Goal: Information Seeking & Learning: Compare options

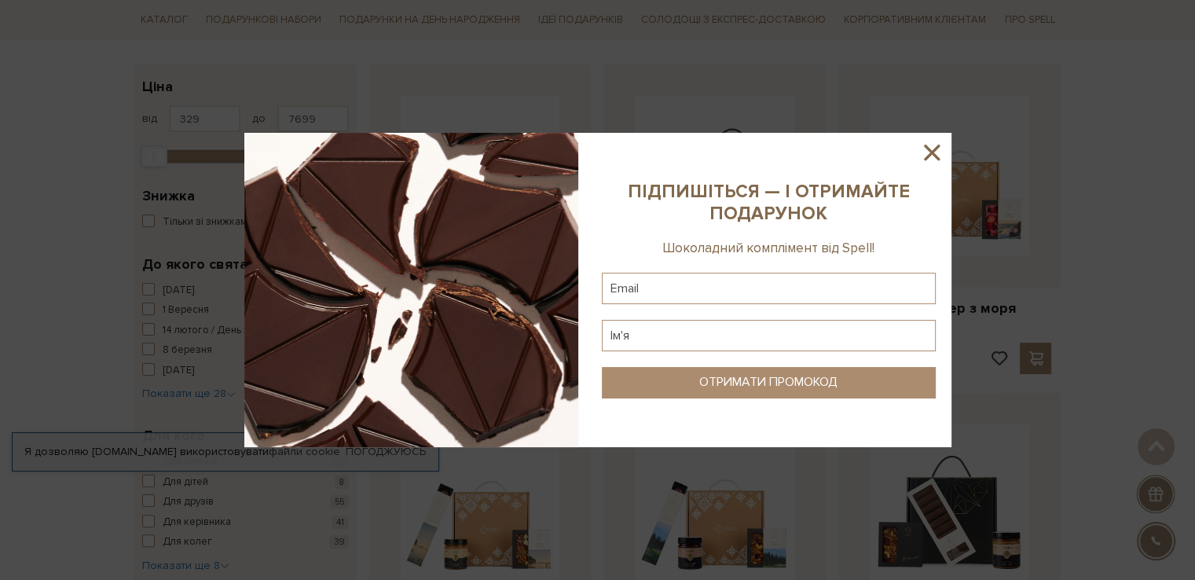
scroll to position [244, 0]
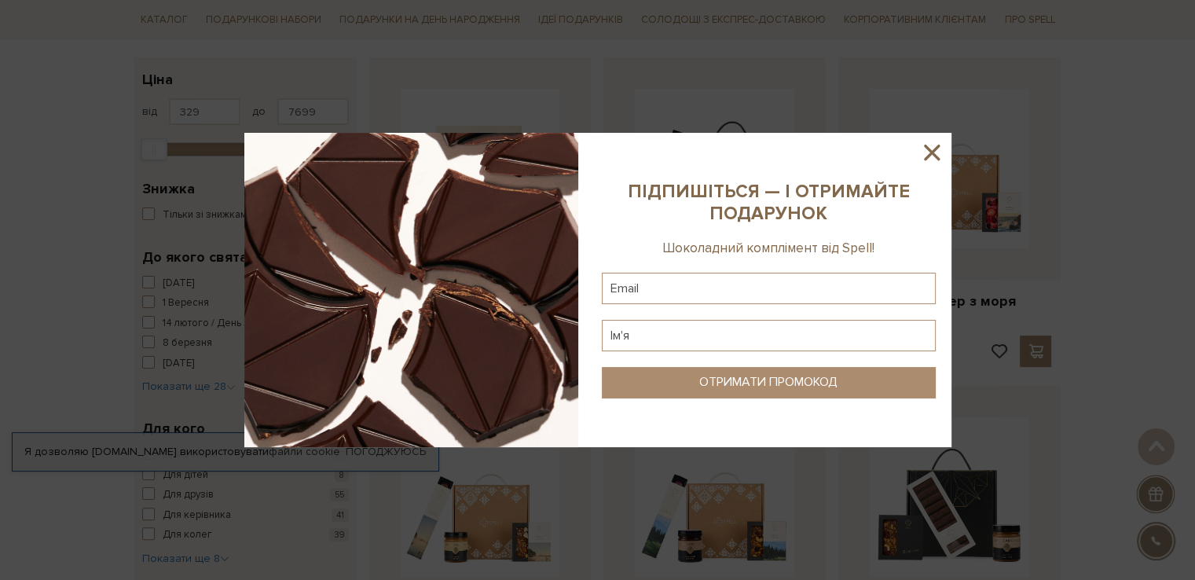
click at [932, 160] on icon at bounding box center [932, 152] width 27 height 27
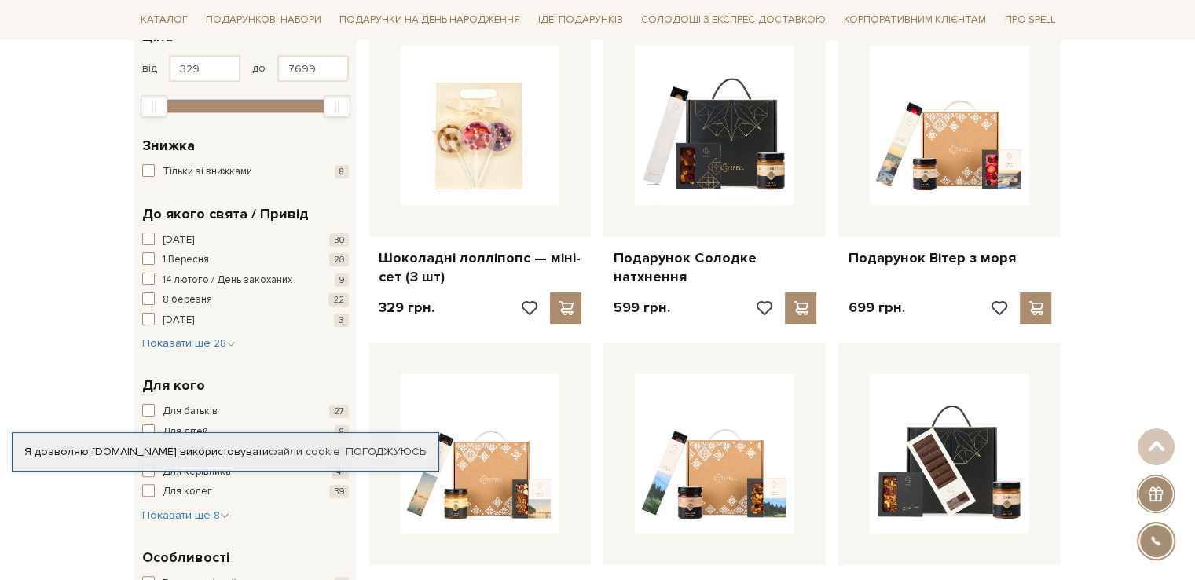
scroll to position [288, 0]
click at [198, 337] on span "Показати ще 28" at bounding box center [189, 342] width 94 height 13
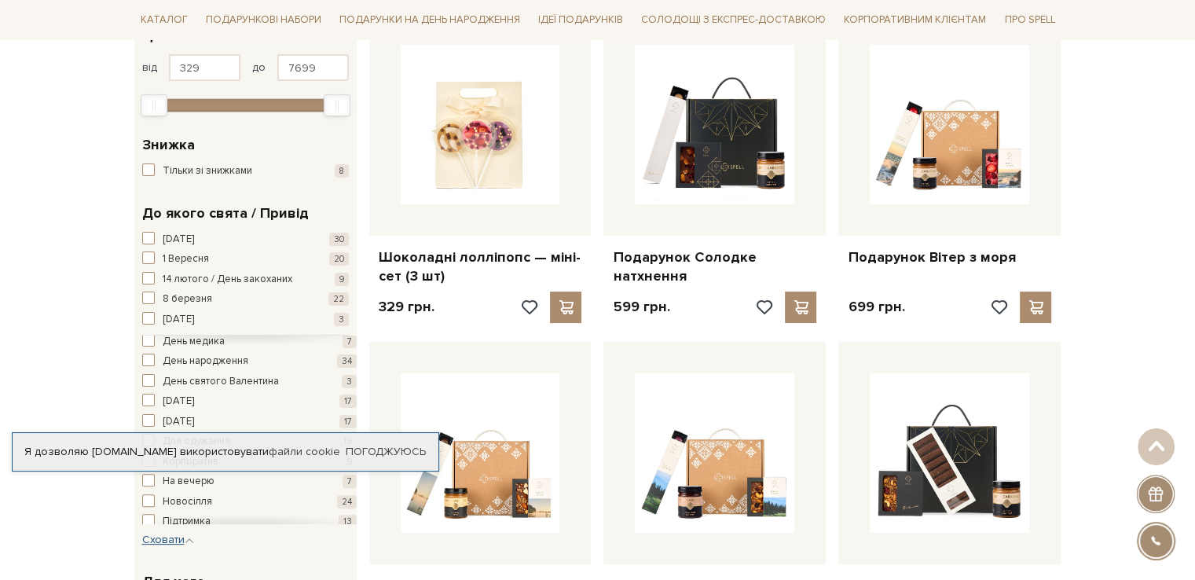
scroll to position [187, 0]
click at [151, 359] on span "button" at bounding box center [148, 358] width 13 height 13
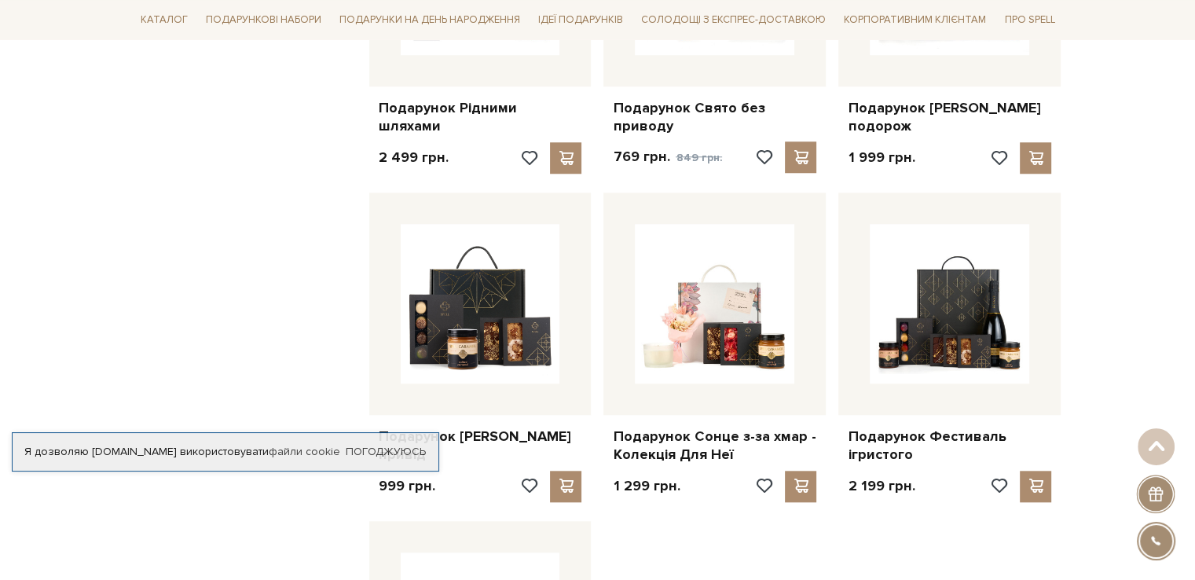
scroll to position [1458, 0]
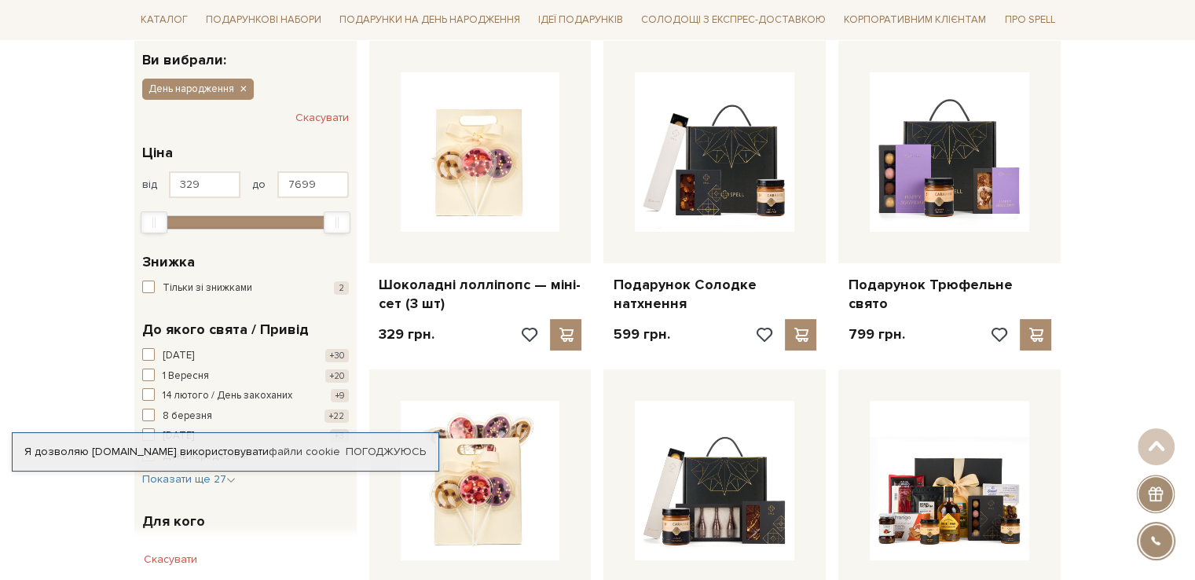
scroll to position [288, 0]
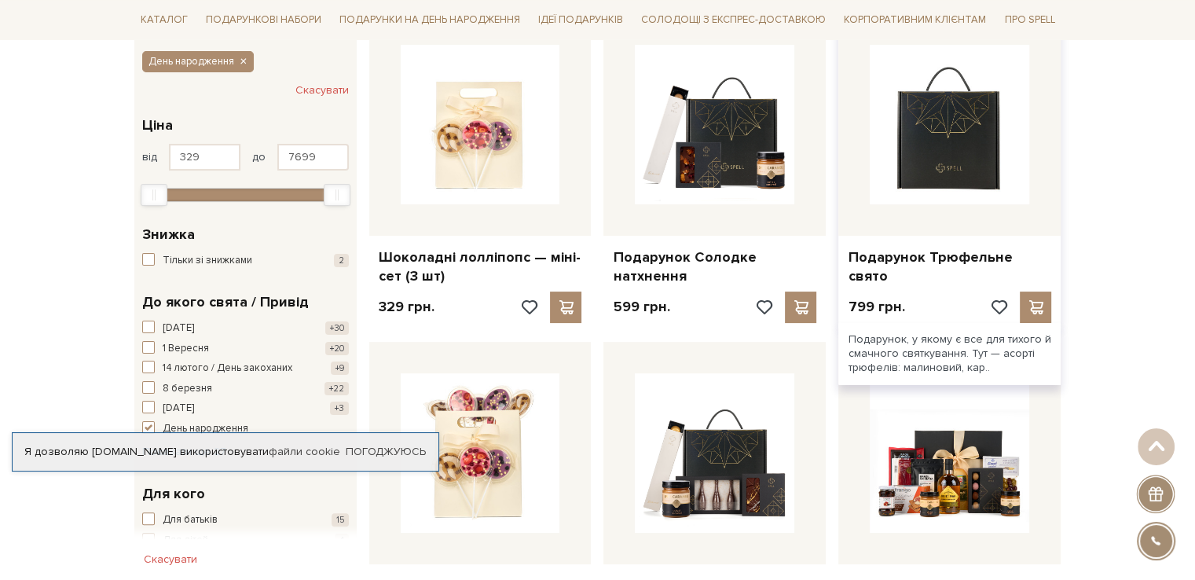
click at [927, 138] on img at bounding box center [950, 125] width 160 height 160
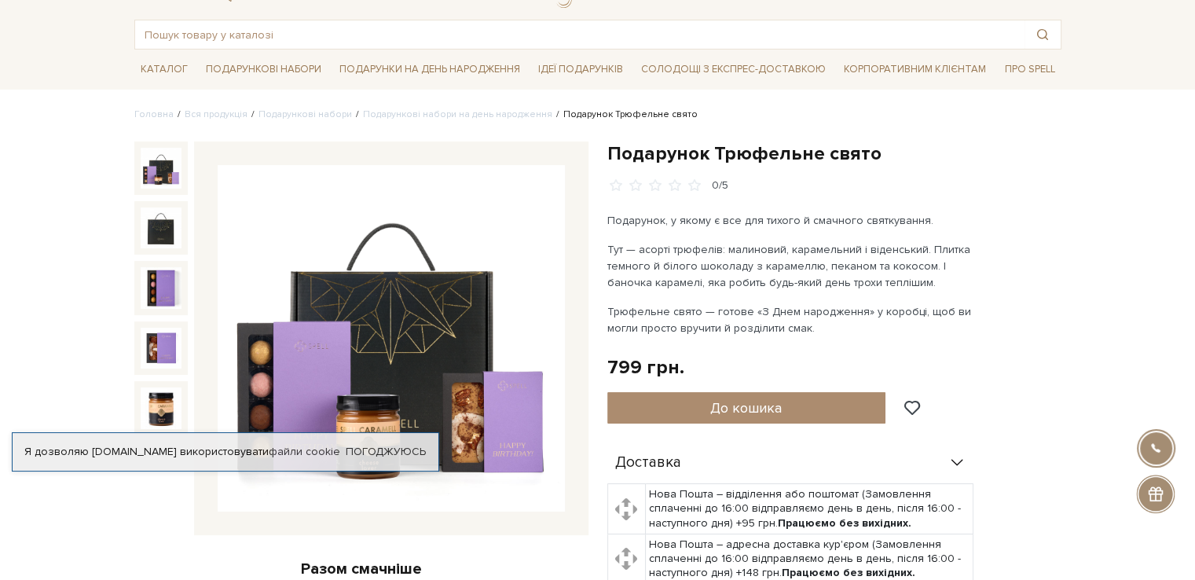
scroll to position [68, 0]
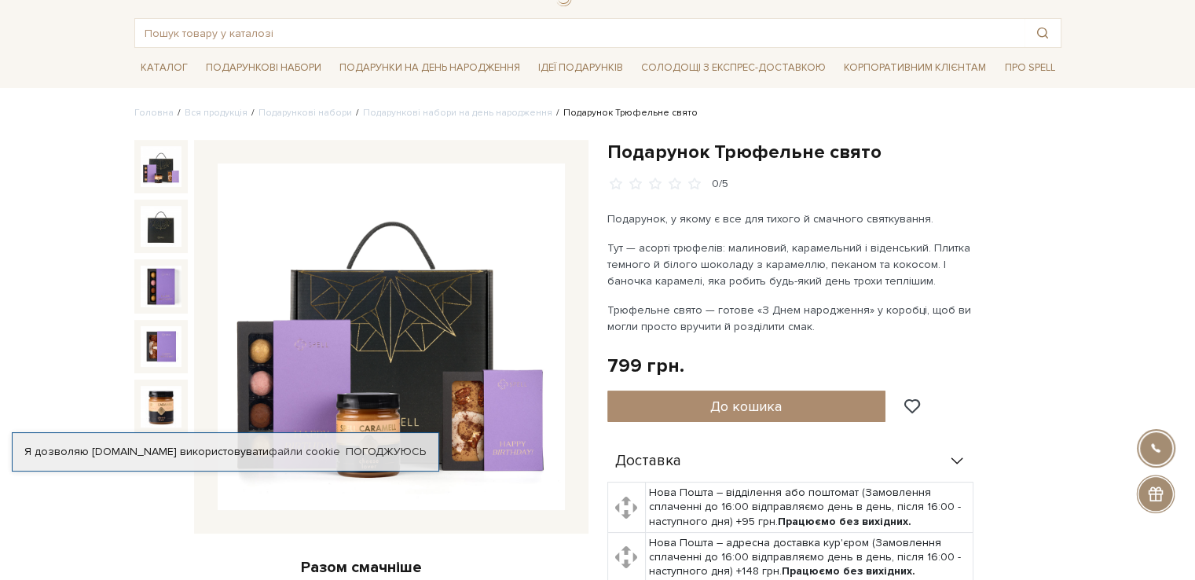
click at [689, 180] on span at bounding box center [694, 184] width 17 height 14
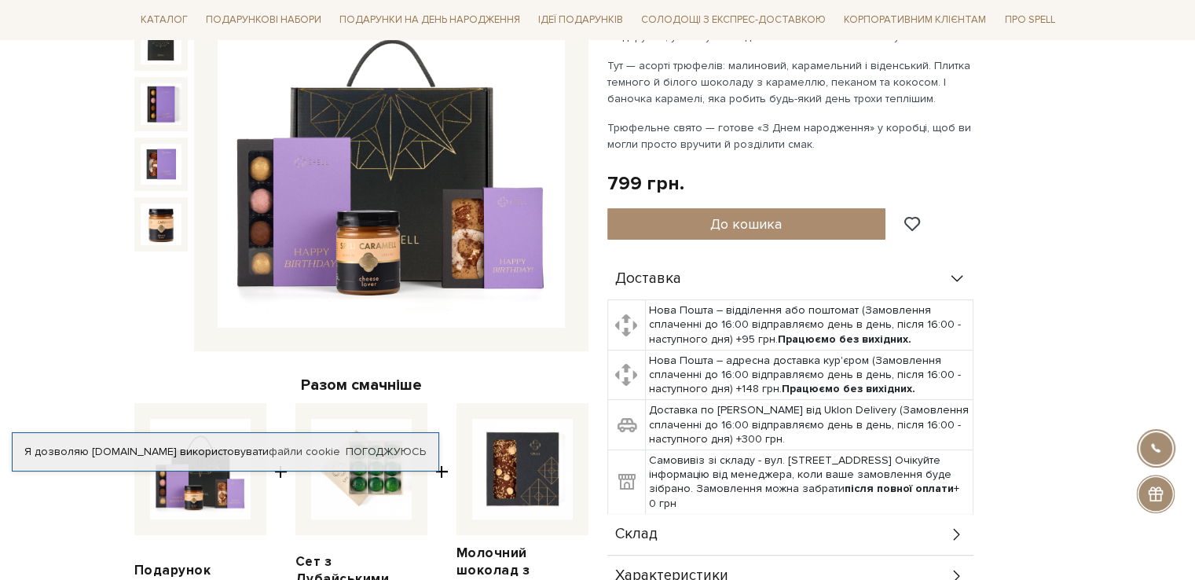
scroll to position [248, 0]
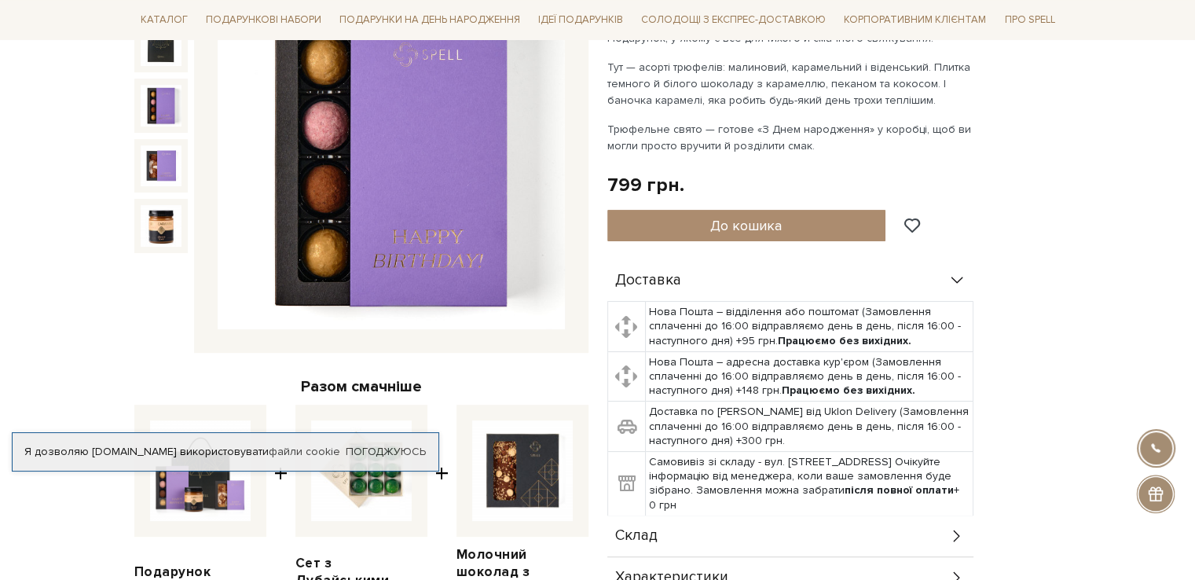
click at [163, 100] on img at bounding box center [161, 105] width 41 height 41
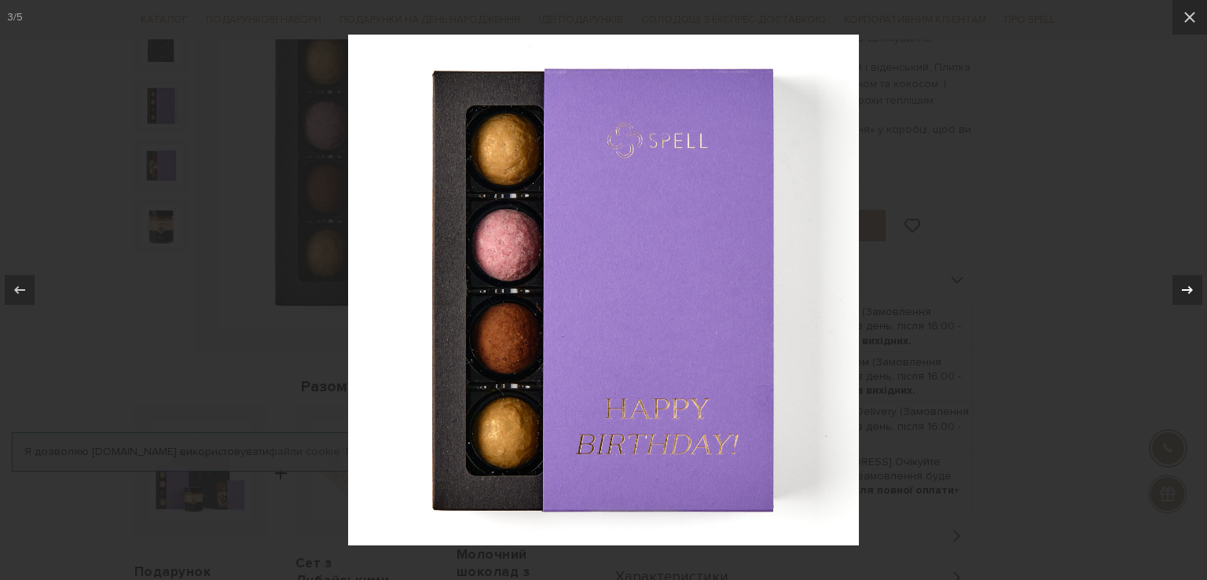
click at [1195, 289] on icon at bounding box center [1187, 290] width 19 height 19
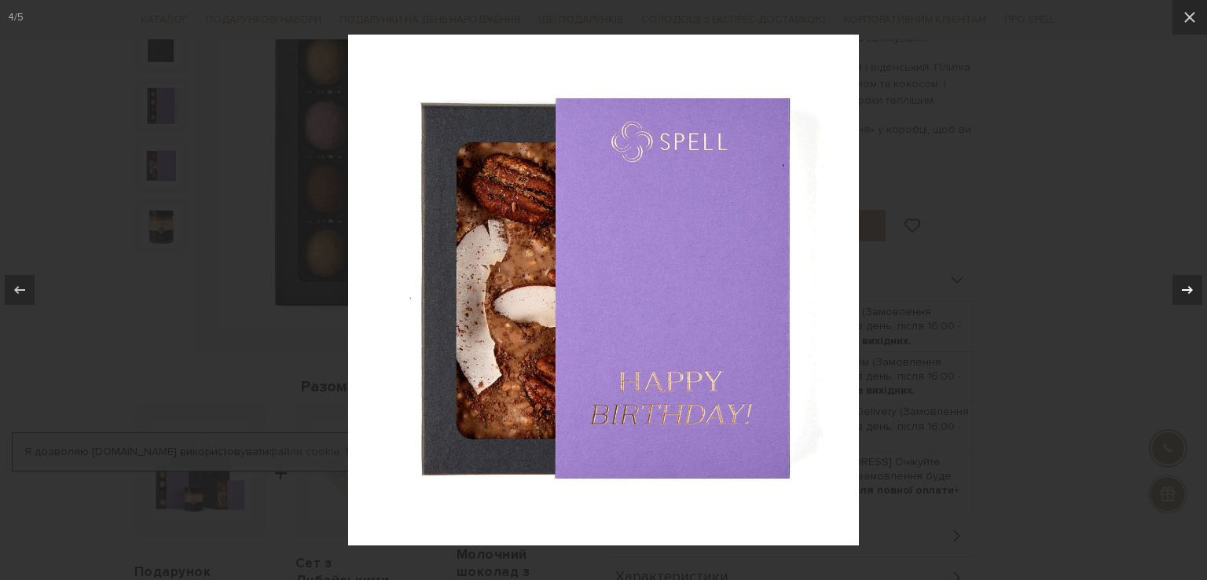
click at [1195, 289] on icon at bounding box center [1187, 290] width 19 height 19
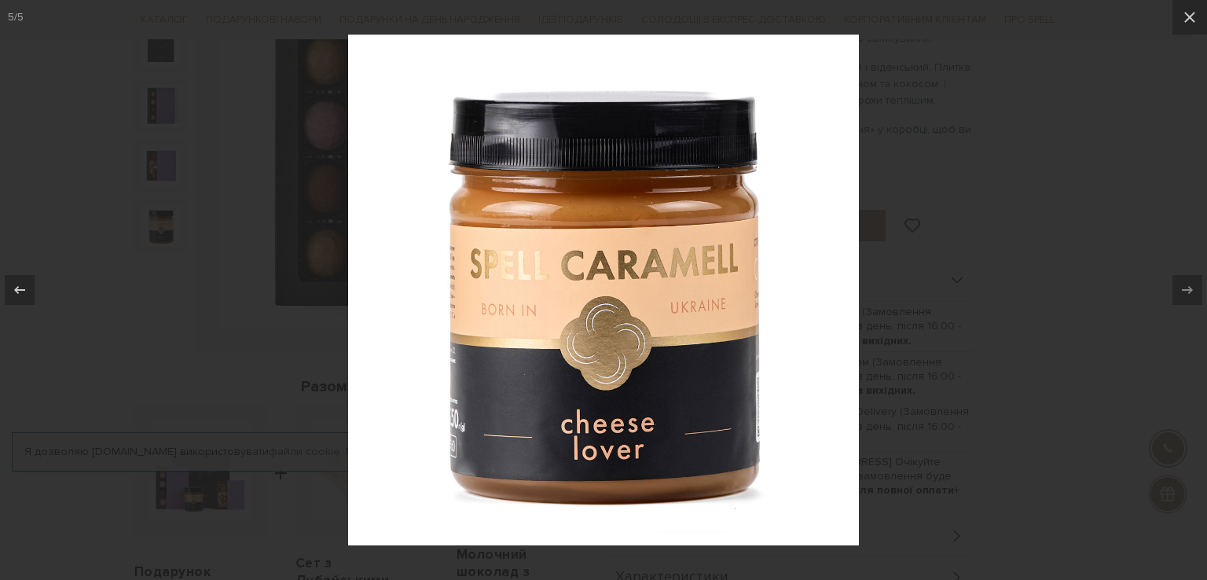
click at [1195, 289] on div "5 / 5" at bounding box center [603, 290] width 1207 height 580
click at [1081, 306] on div at bounding box center [603, 290] width 1207 height 580
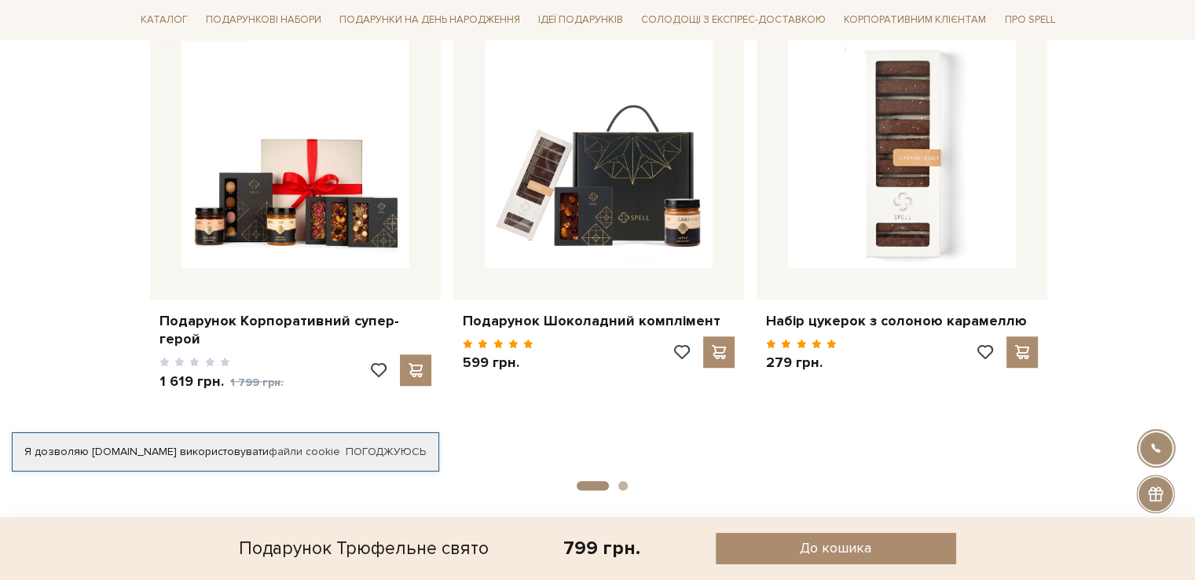
scroll to position [1147, 0]
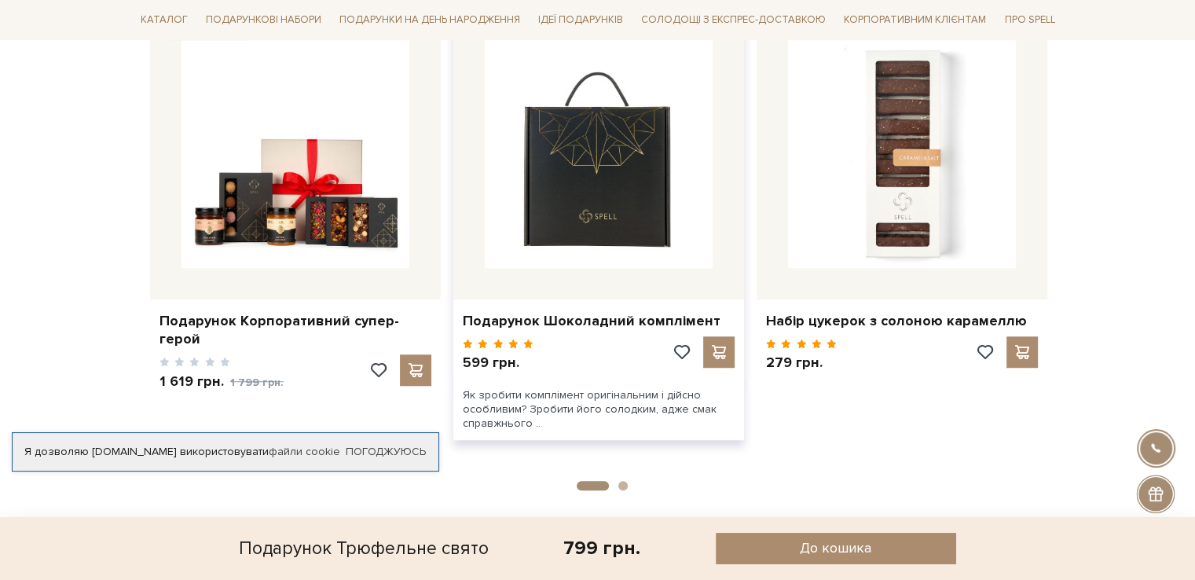
click at [602, 203] on img at bounding box center [599, 154] width 228 height 228
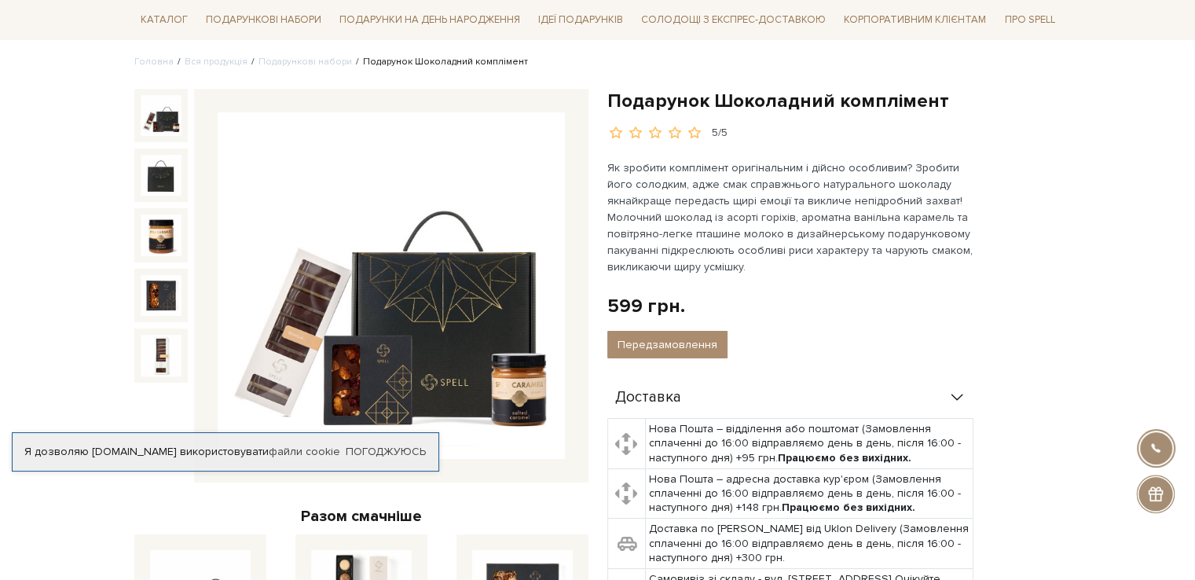
scroll to position [116, 0]
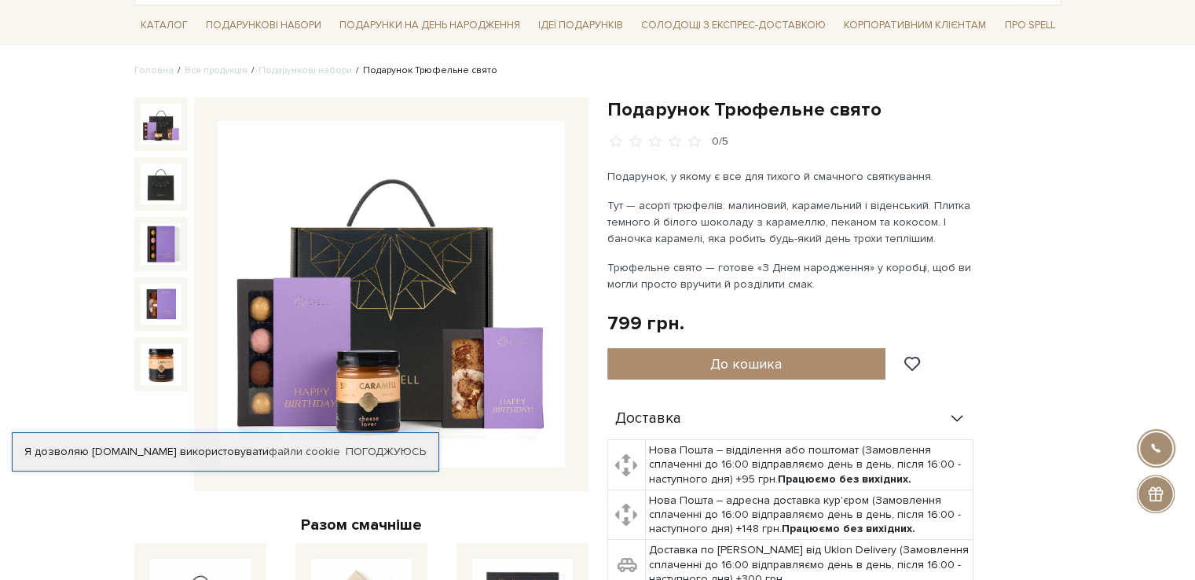
scroll to position [109, 0]
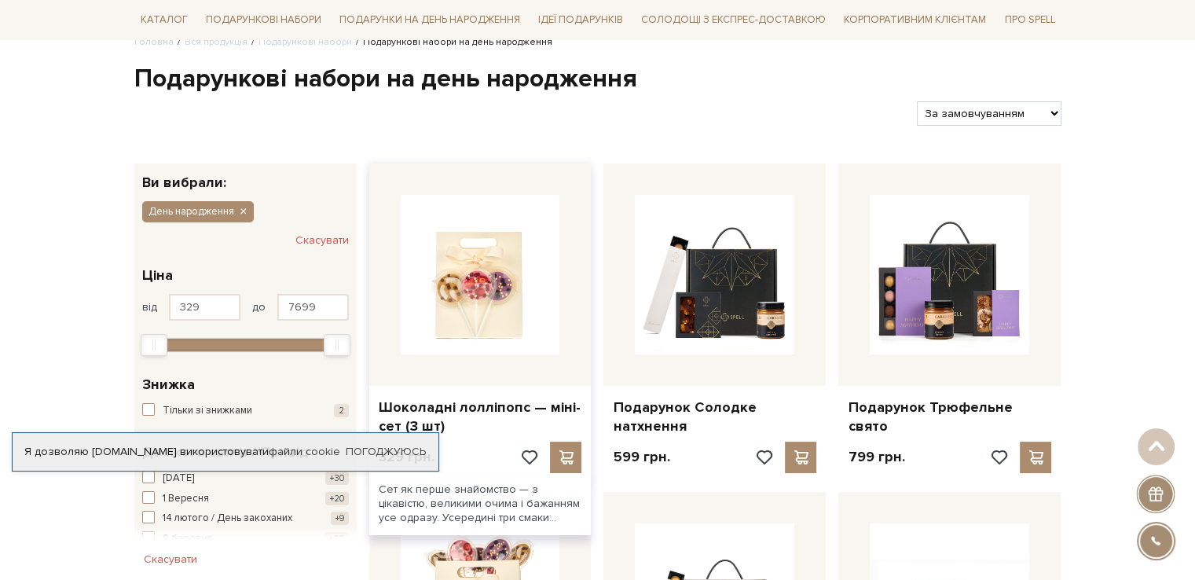
scroll to position [138, 0]
